Goal: Obtain resource: Obtain resource

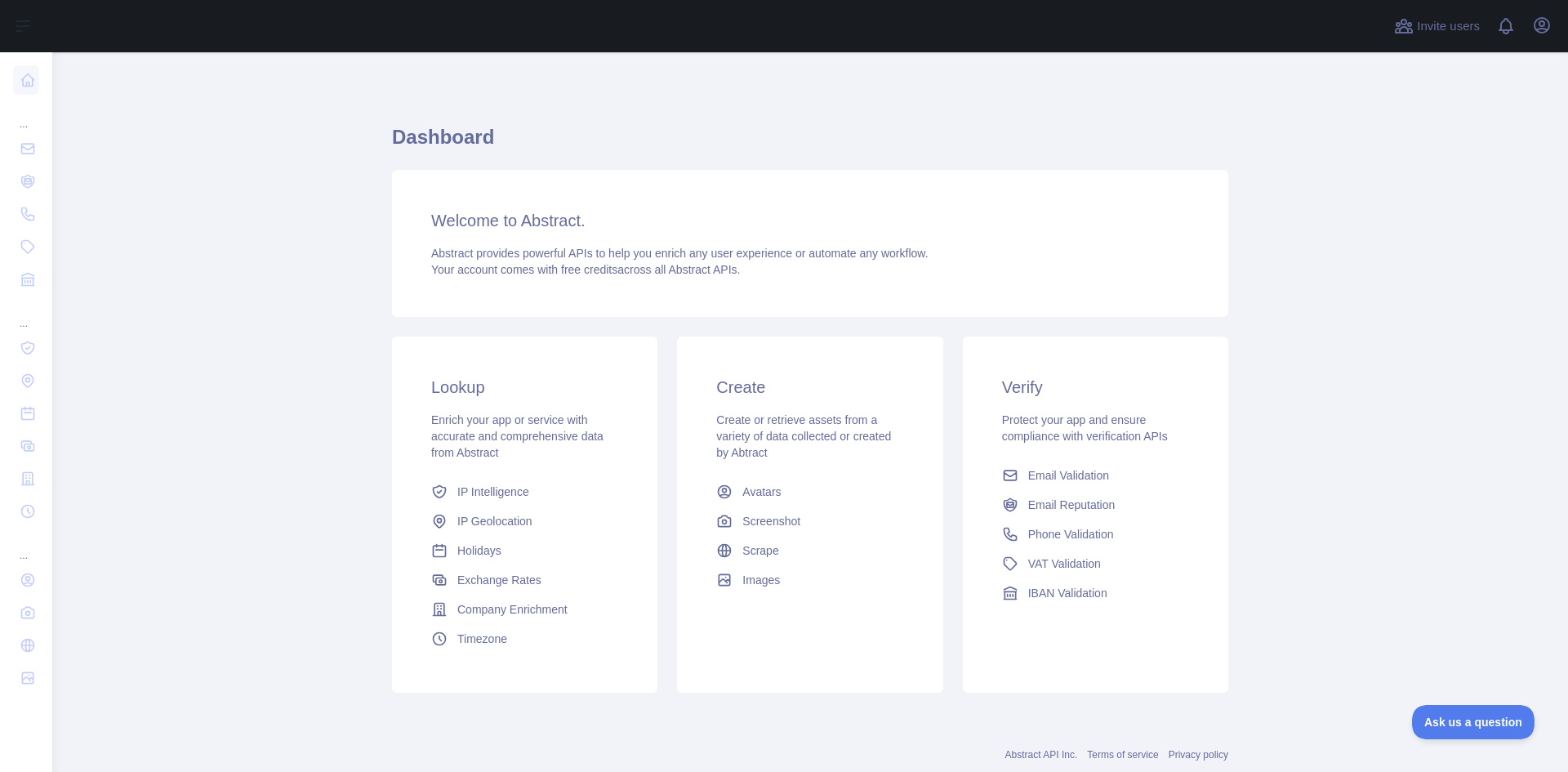
scroll to position [41, 0]
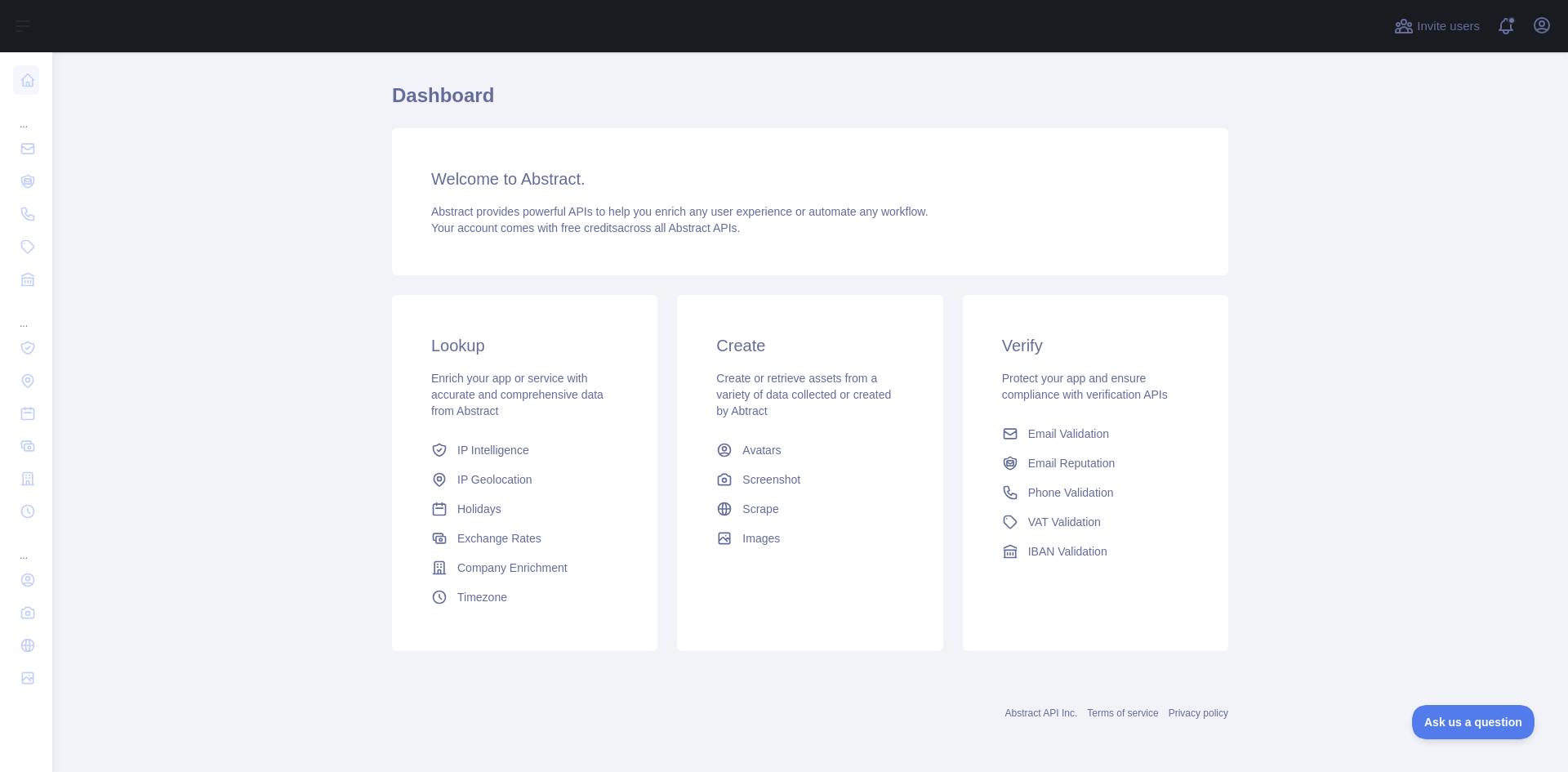
click at [334, 157] on main "Dashboard Welcome to Abstract. Abstract provides powerful APIs to help you enri…" at bounding box center [810, 412] width 1516 height 720
click at [499, 449] on span "IP Intelligence" at bounding box center [493, 450] width 72 height 17
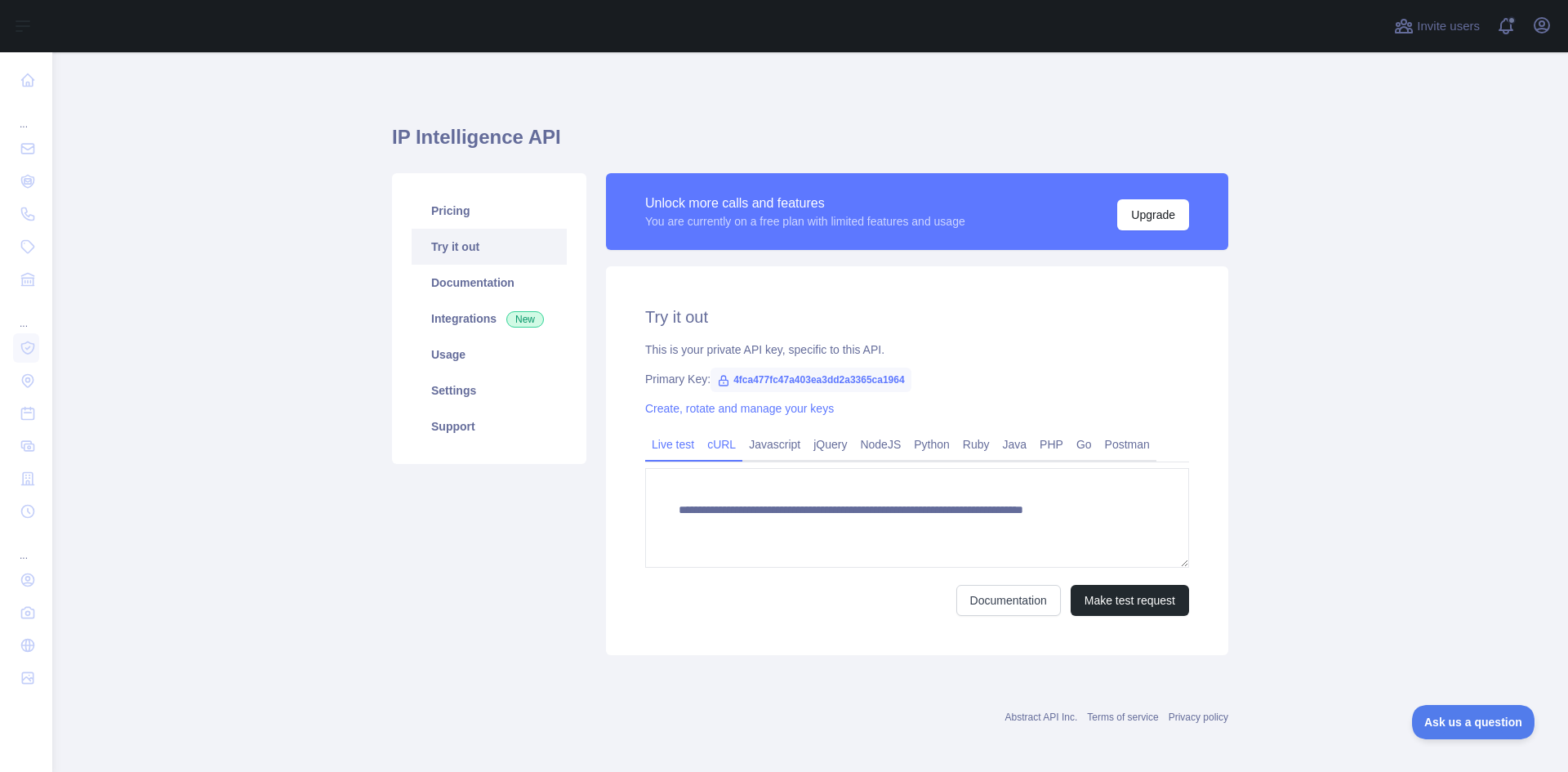
type textarea "**********"
click at [707, 444] on link "cURL" at bounding box center [722, 444] width 41 height 26
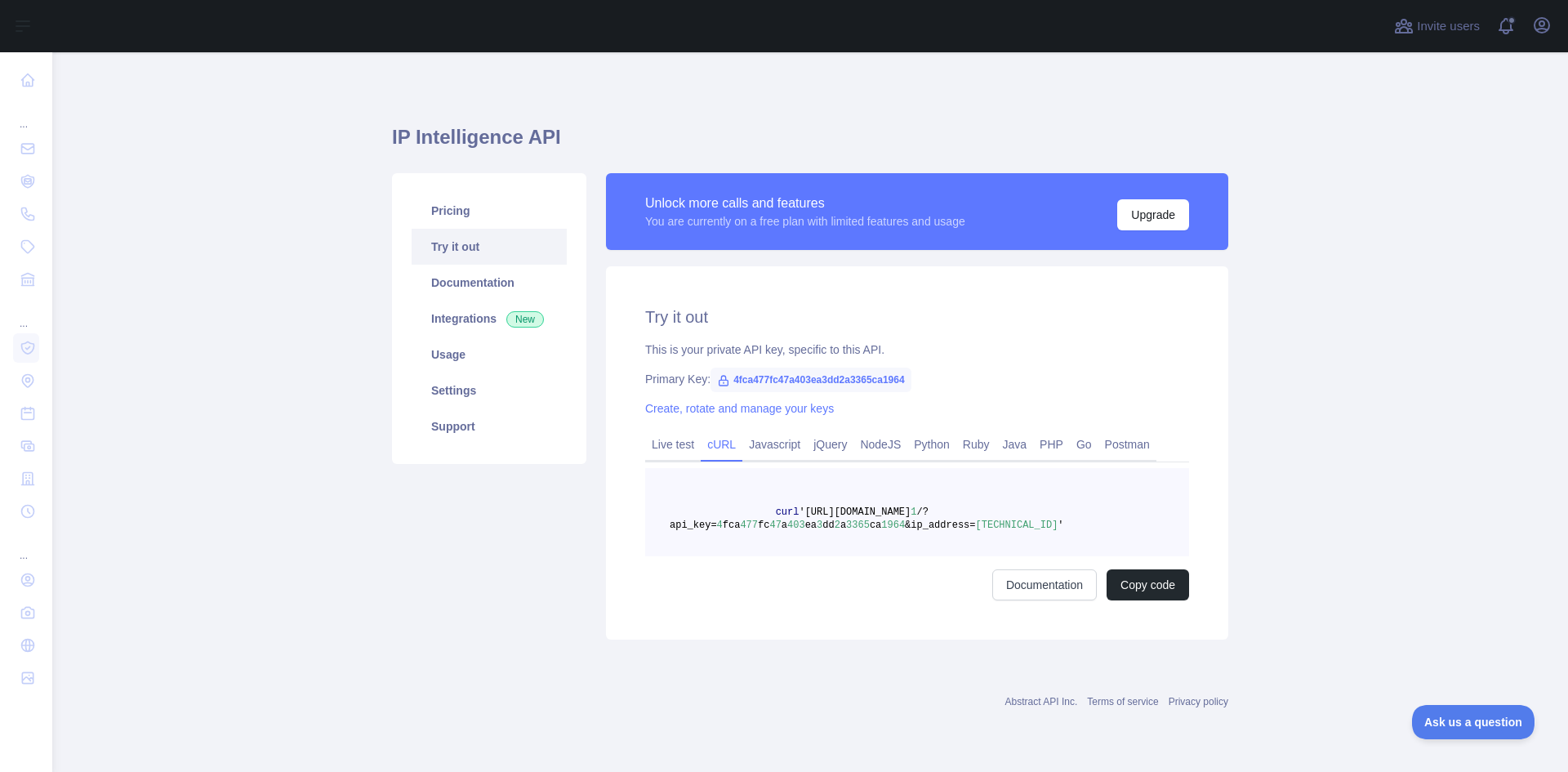
click at [778, 545] on pre "curl '[URL][DOMAIN_NAME] 1 /?api_key= 4 fca 477 fc 47 a 403 ea 3 dd 2 a 3365 ca…" at bounding box center [917, 511] width 544 height 88
click at [1124, 579] on button "Copy code" at bounding box center [1148, 584] width 83 height 31
